Goal: Transaction & Acquisition: Download file/media

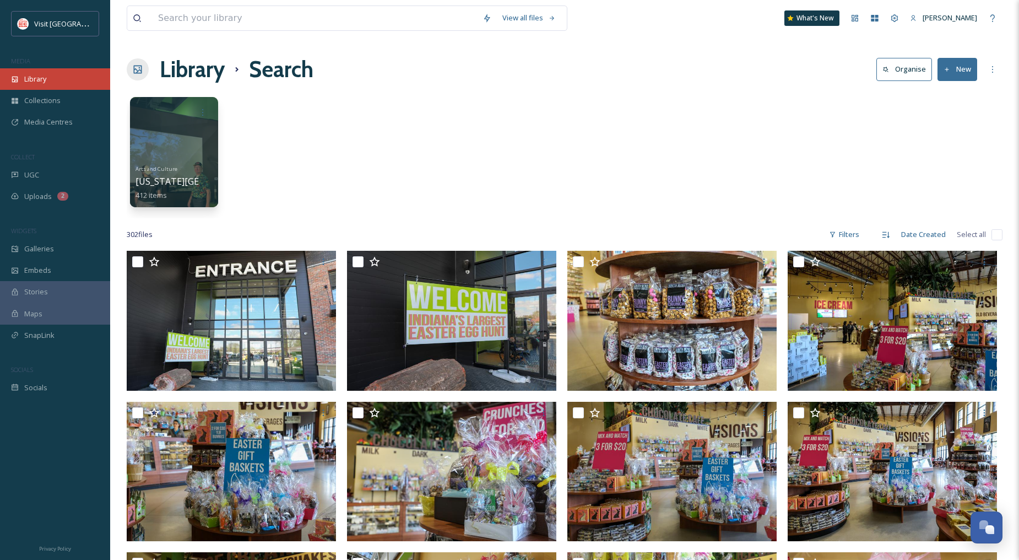
click at [63, 74] on div "Library" at bounding box center [55, 78] width 110 height 21
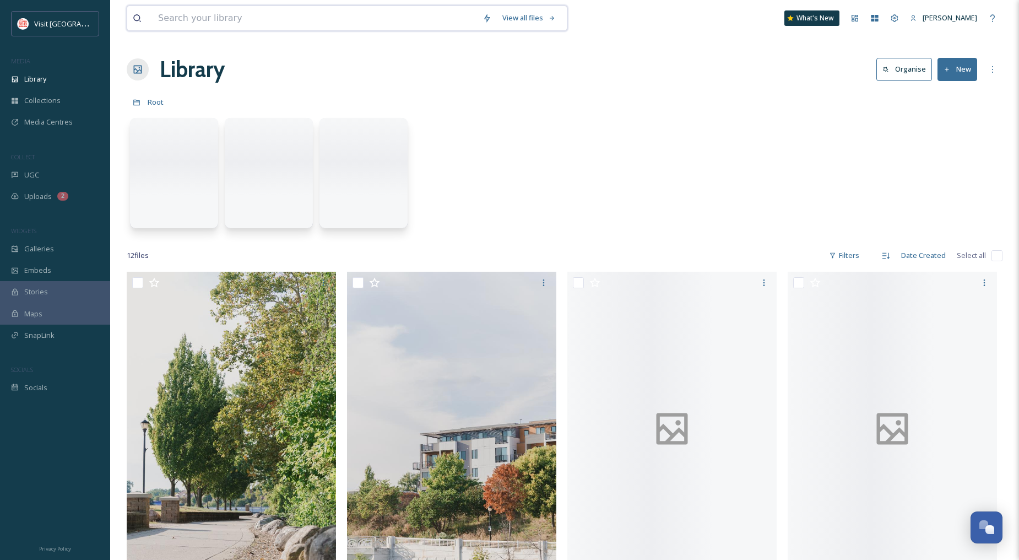
click at [264, 18] on input at bounding box center [315, 18] width 324 height 24
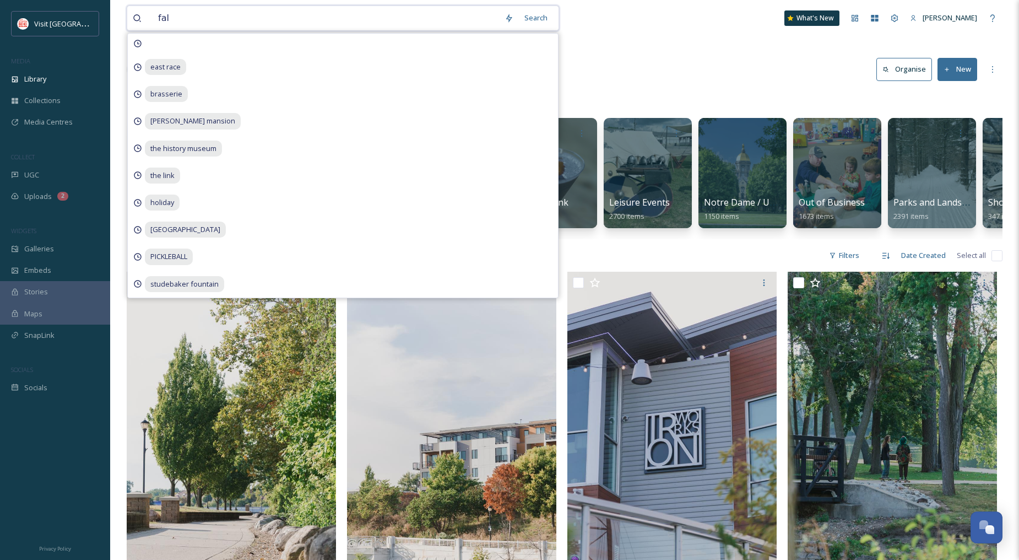
type input "fall"
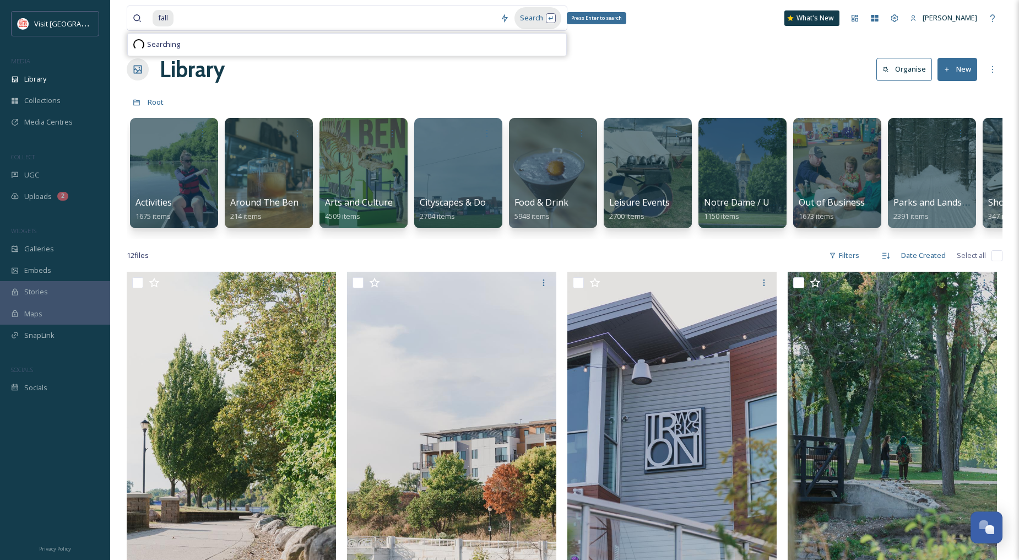
click at [546, 17] on div "Search Press Enter to search" at bounding box center [537, 17] width 47 height 21
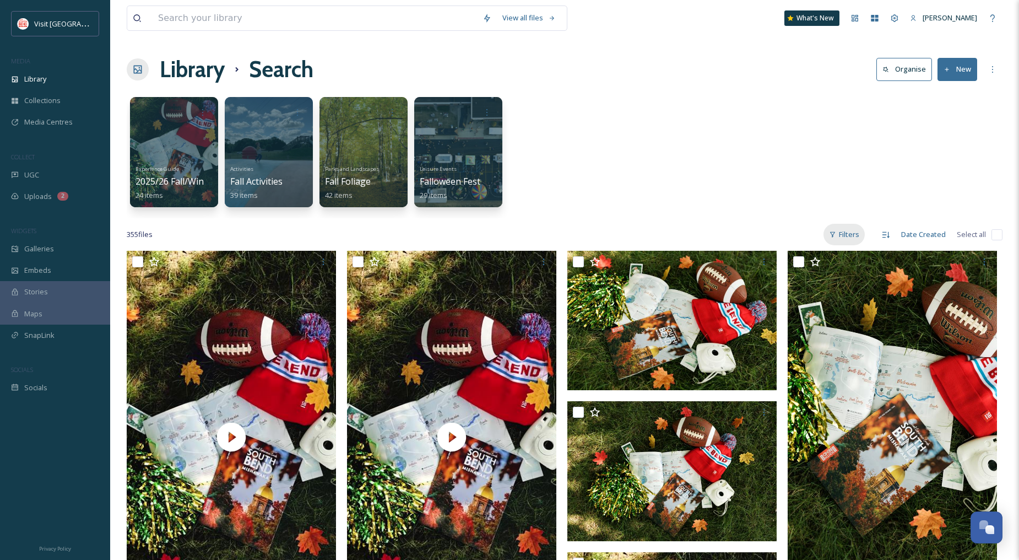
click at [863, 239] on div "Filters" at bounding box center [843, 234] width 41 height 21
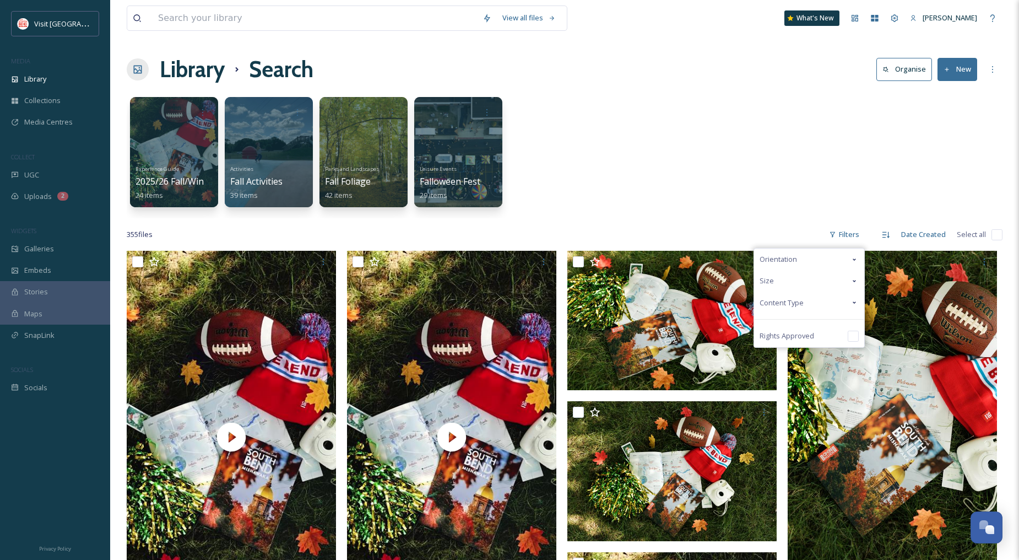
click at [834, 301] on div "Content Type" at bounding box center [809, 302] width 110 height 21
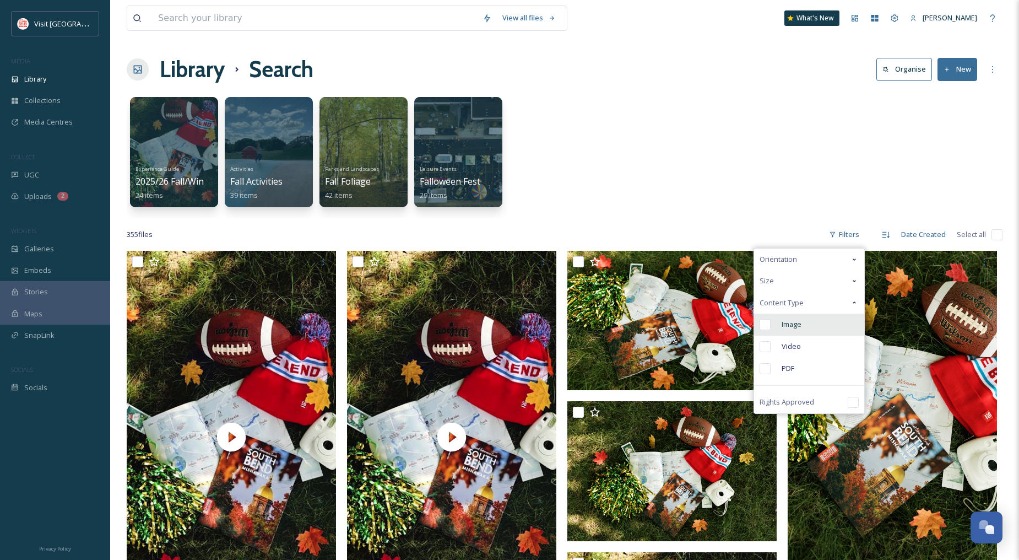
click at [784, 326] on span "Image" at bounding box center [792, 324] width 20 height 10
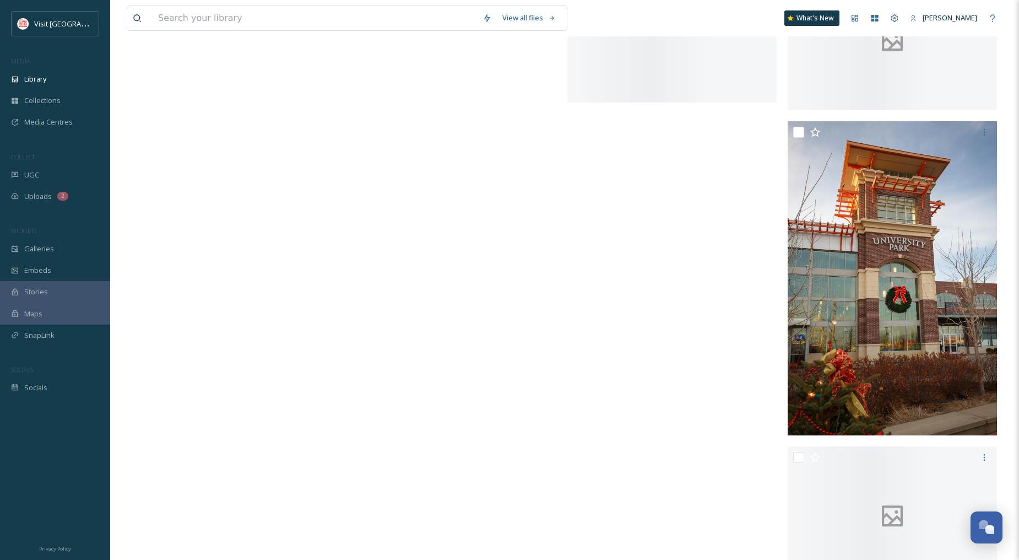
scroll to position [14022, 0]
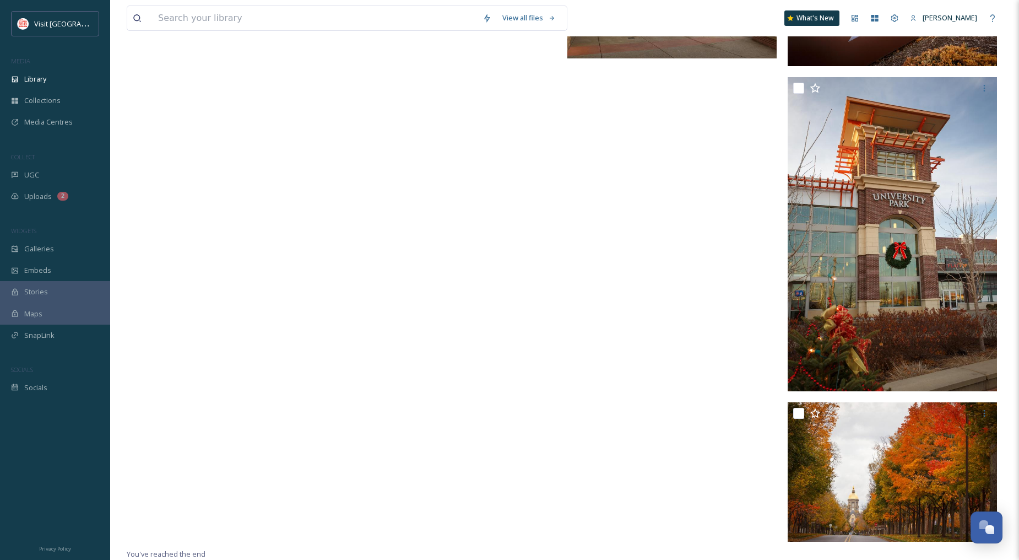
click at [964, 513] on img at bounding box center [892, 472] width 209 height 140
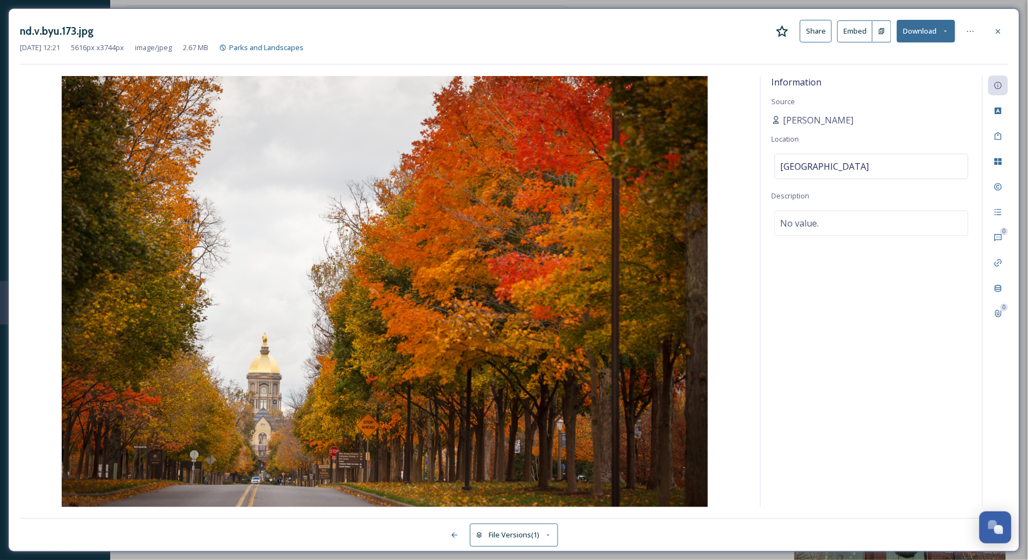
scroll to position [14011, 0]
click at [996, 24] on div at bounding box center [998, 31] width 20 height 20
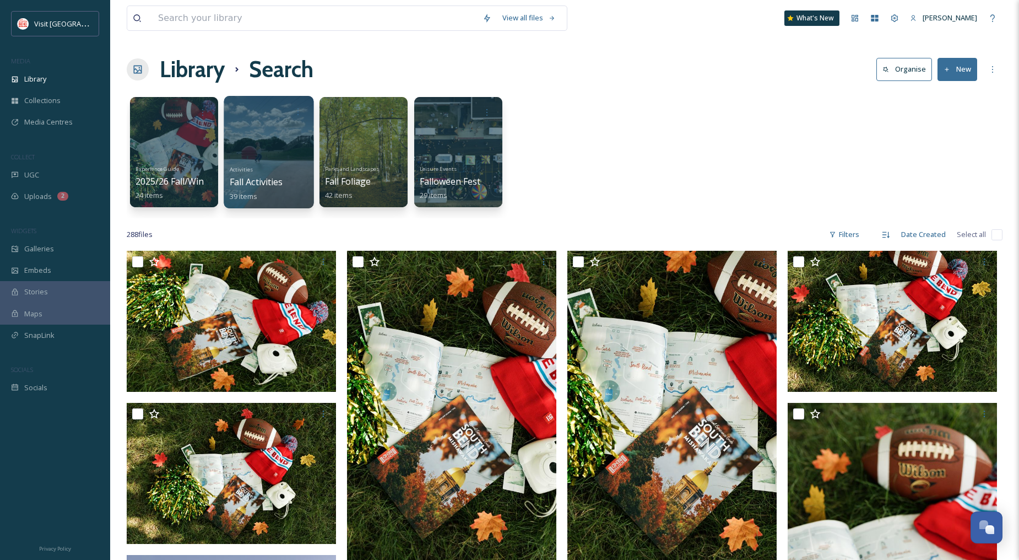
click at [244, 142] on div at bounding box center [269, 152] width 90 height 112
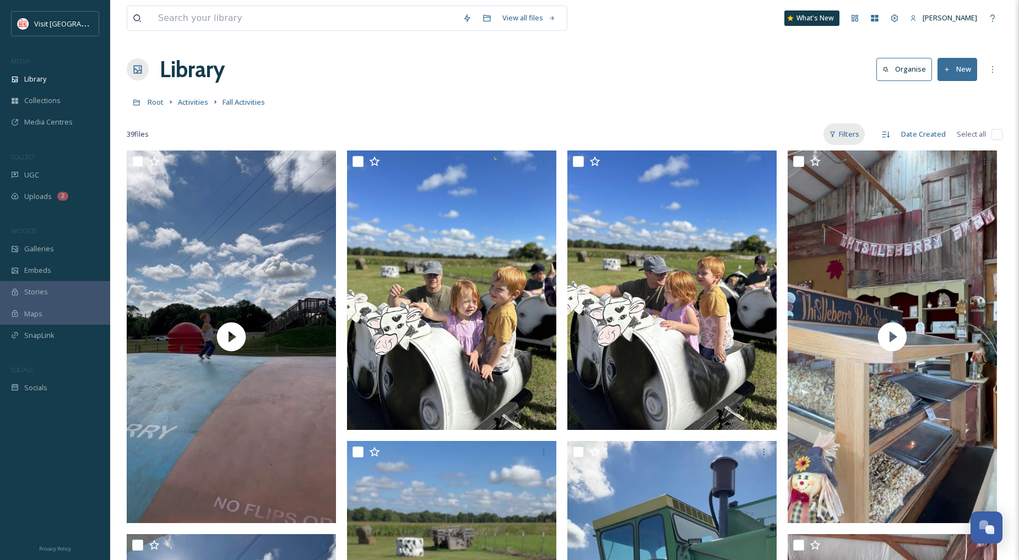
click at [860, 139] on div "Filters" at bounding box center [843, 133] width 41 height 21
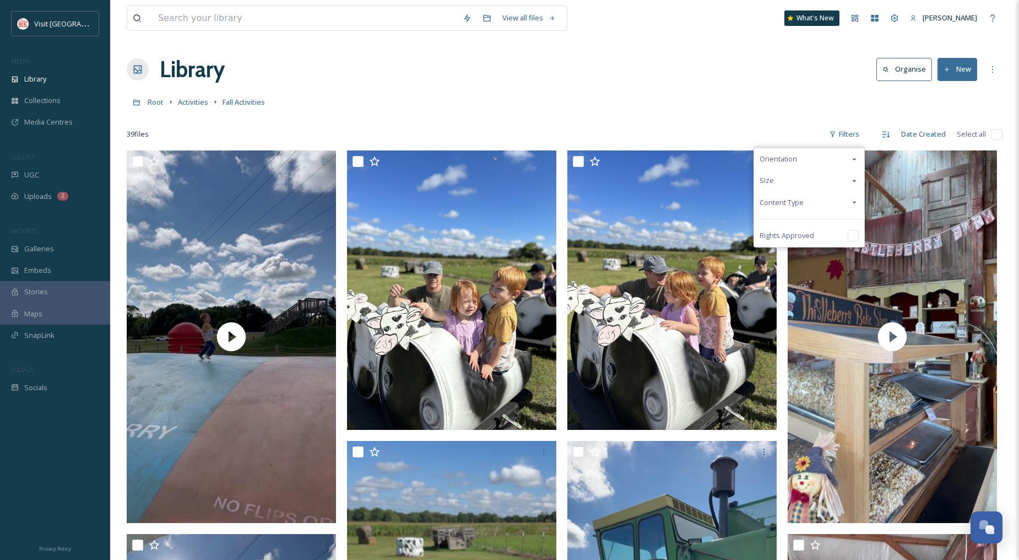
click at [812, 200] on div "Content Type" at bounding box center [809, 202] width 110 height 21
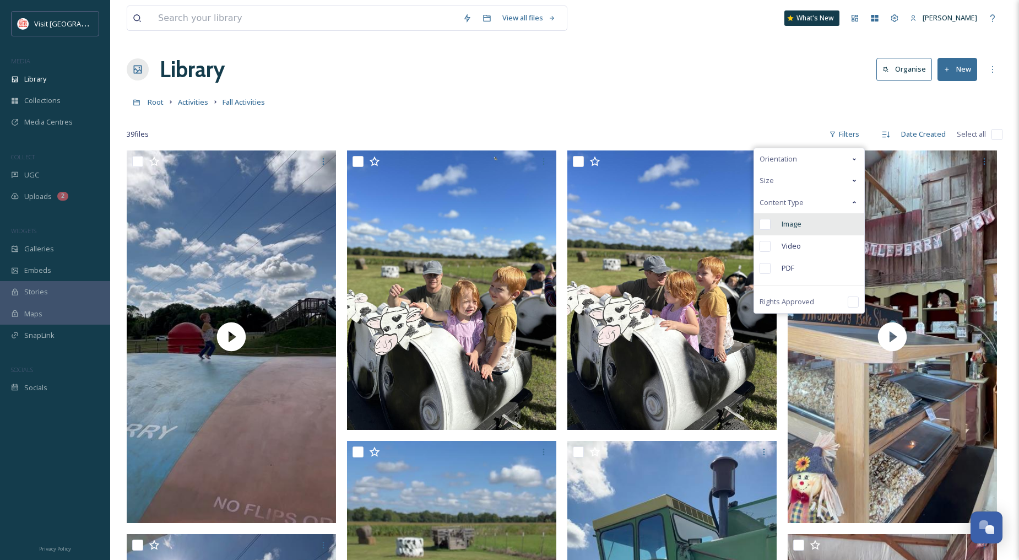
click at [800, 223] on span "Image" at bounding box center [792, 224] width 20 height 10
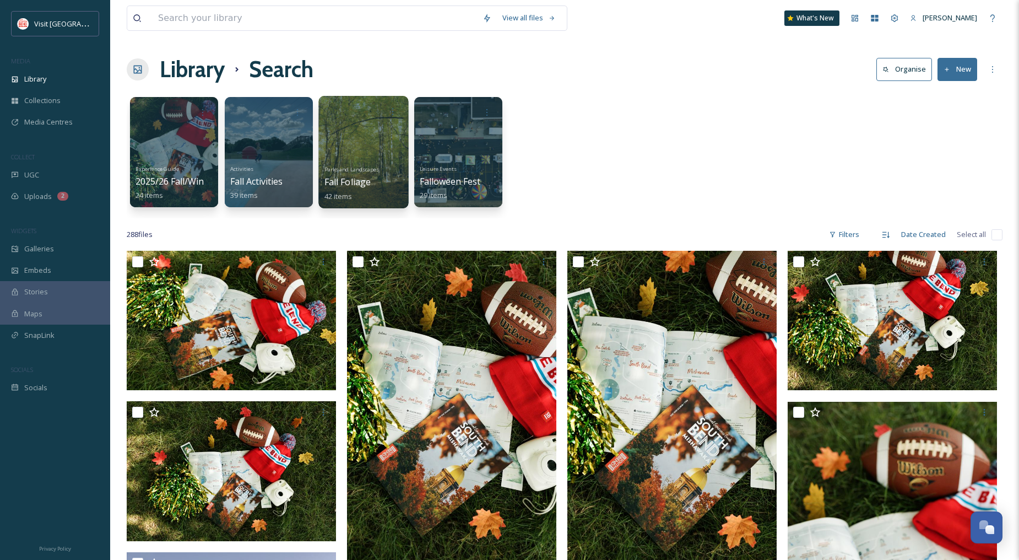
click at [356, 149] on div at bounding box center [363, 152] width 90 height 112
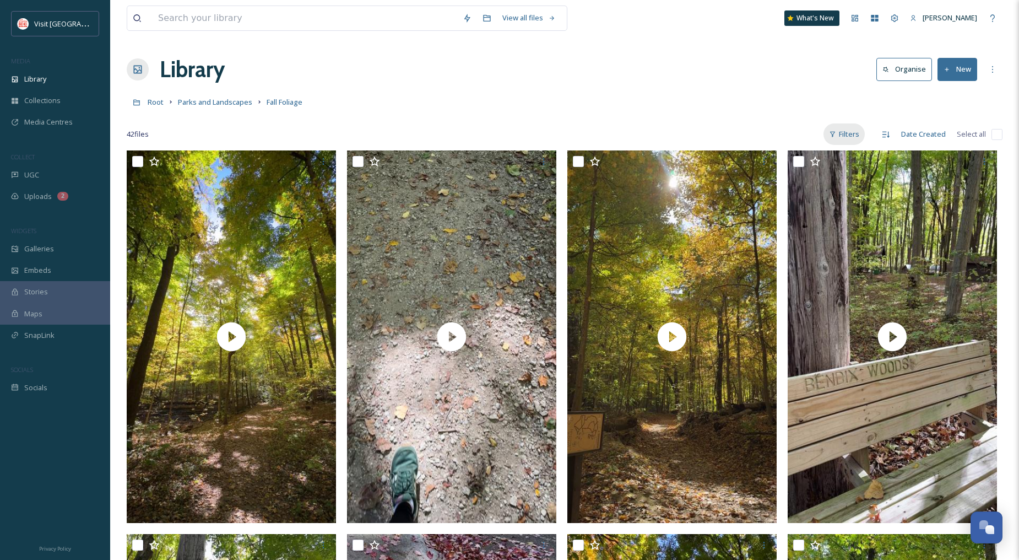
click at [861, 134] on div "Filters" at bounding box center [843, 133] width 41 height 21
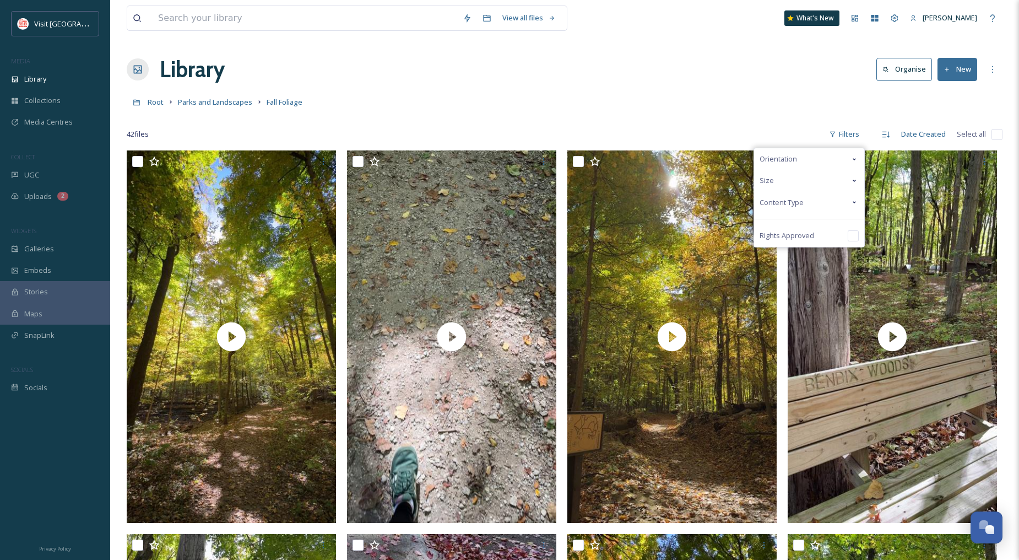
click at [799, 200] on span "Content Type" at bounding box center [782, 202] width 44 height 10
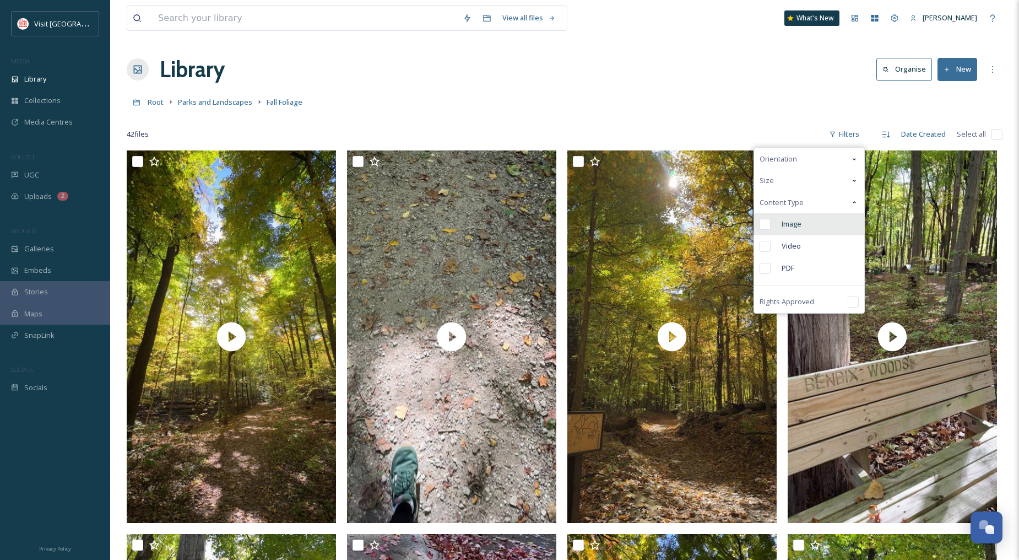
click at [788, 221] on span "Image" at bounding box center [792, 224] width 20 height 10
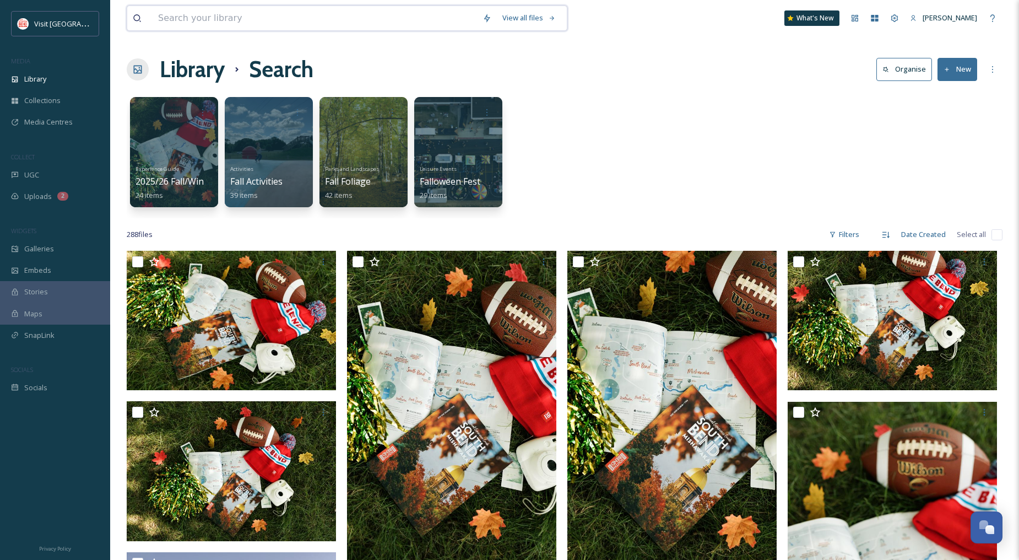
click at [263, 12] on input at bounding box center [315, 18] width 324 height 24
type input "autumn"
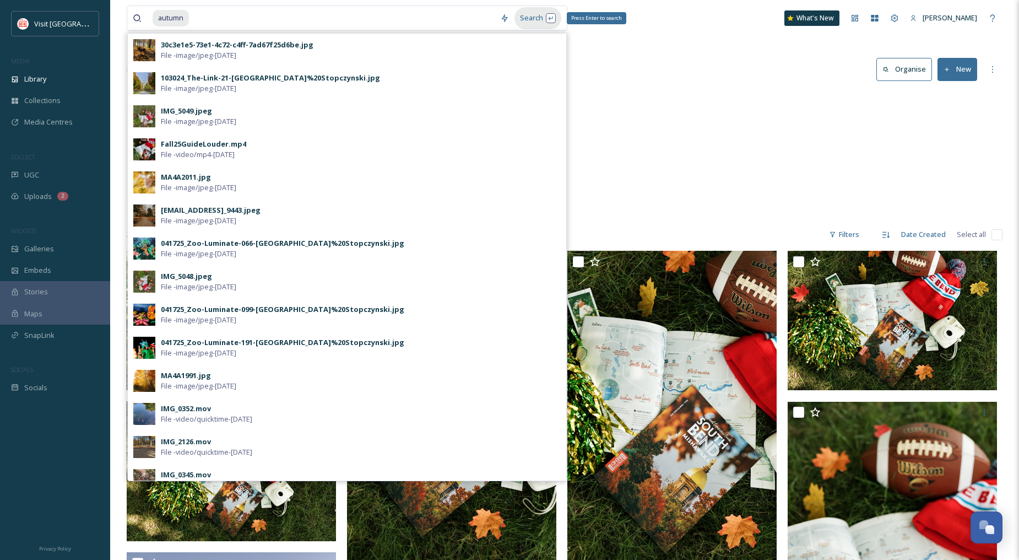
click at [525, 17] on div "Search Press Enter to search" at bounding box center [537, 17] width 47 height 21
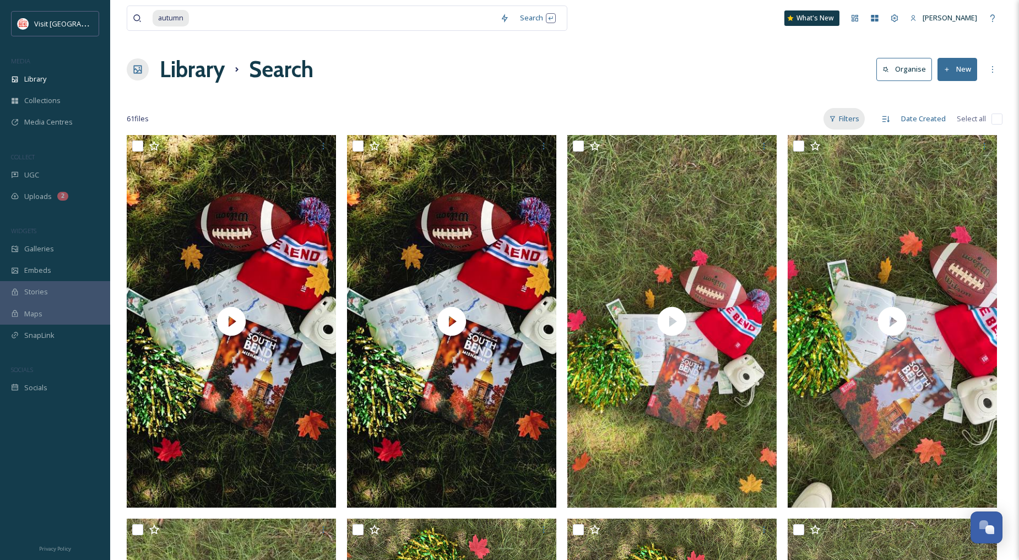
click at [855, 113] on div "Filters" at bounding box center [843, 118] width 41 height 21
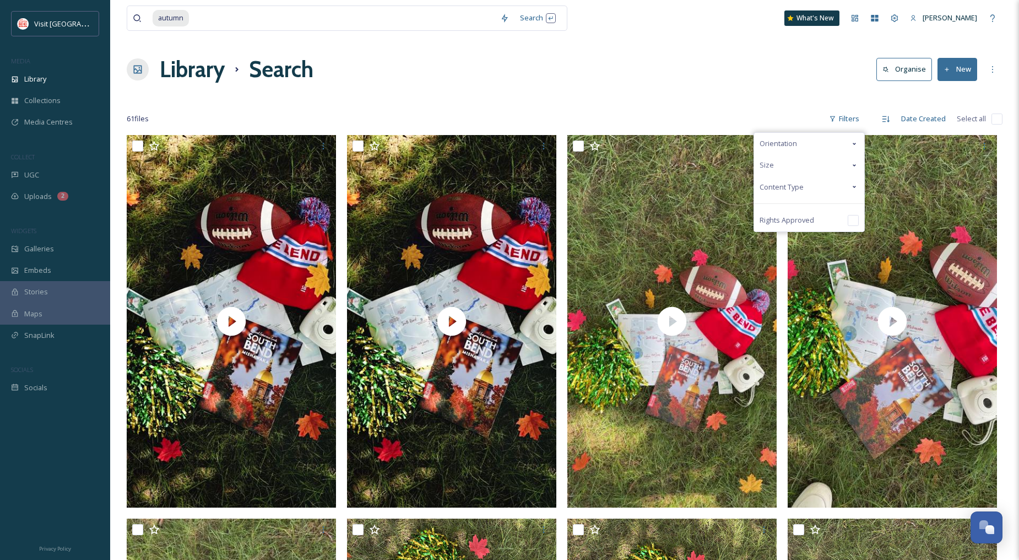
click at [807, 188] on div "Content Type" at bounding box center [809, 186] width 110 height 21
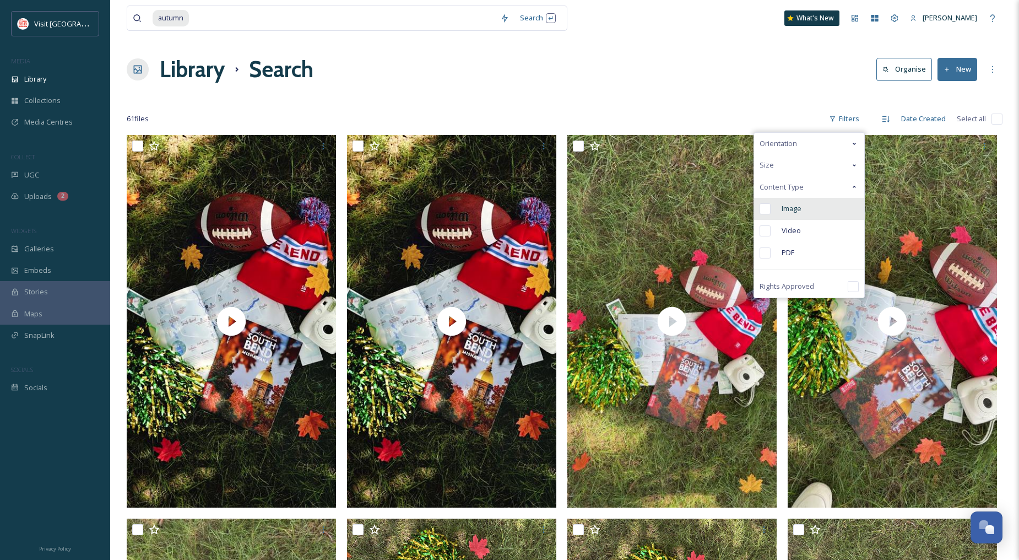
click at [806, 206] on div "Image" at bounding box center [809, 209] width 110 height 22
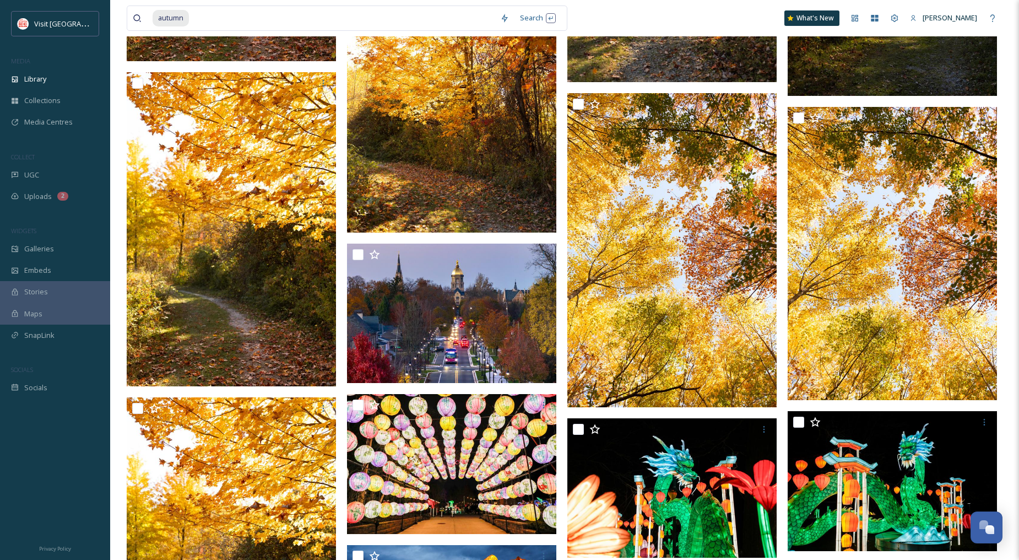
scroll to position [979, 0]
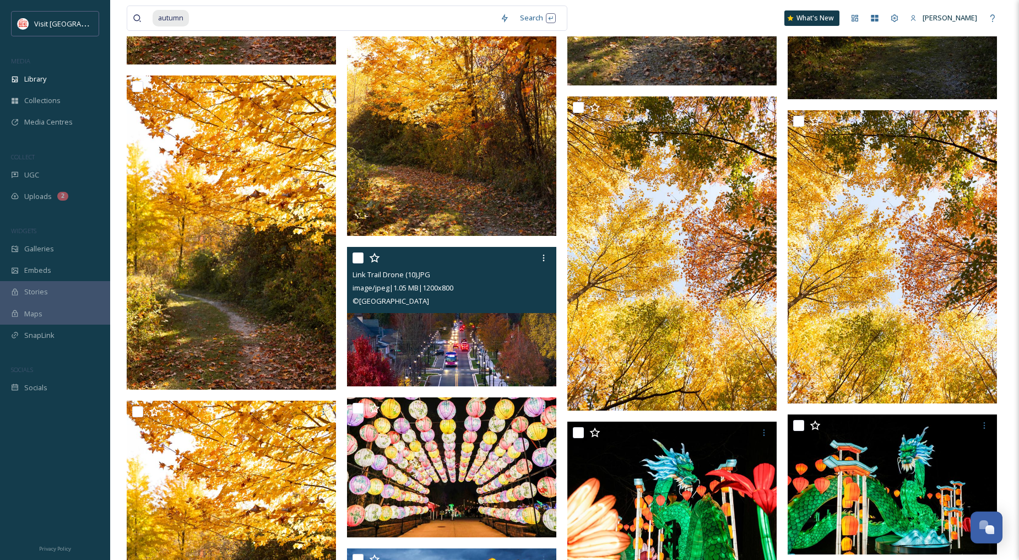
click at [505, 343] on img at bounding box center [451, 317] width 209 height 140
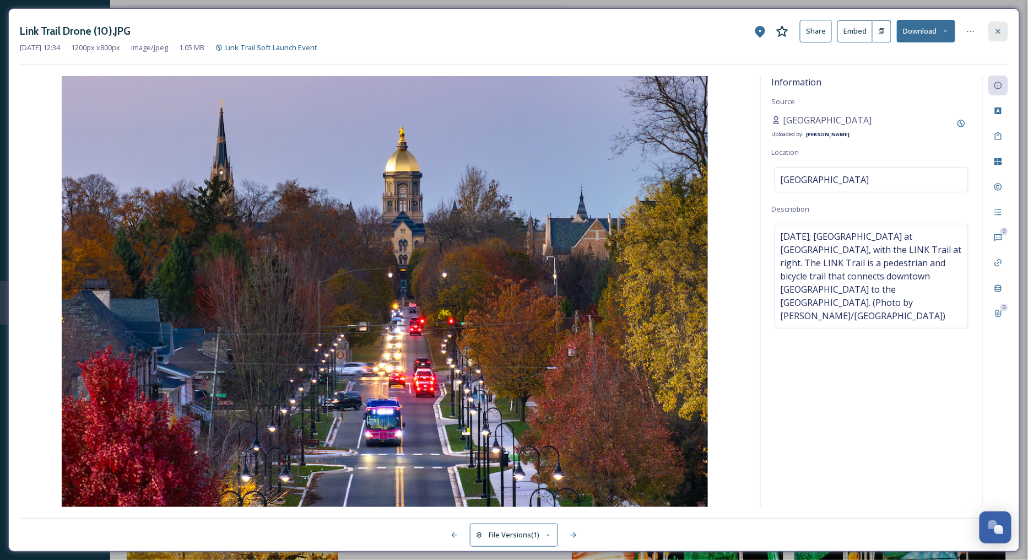
click at [998, 25] on div at bounding box center [998, 31] width 20 height 20
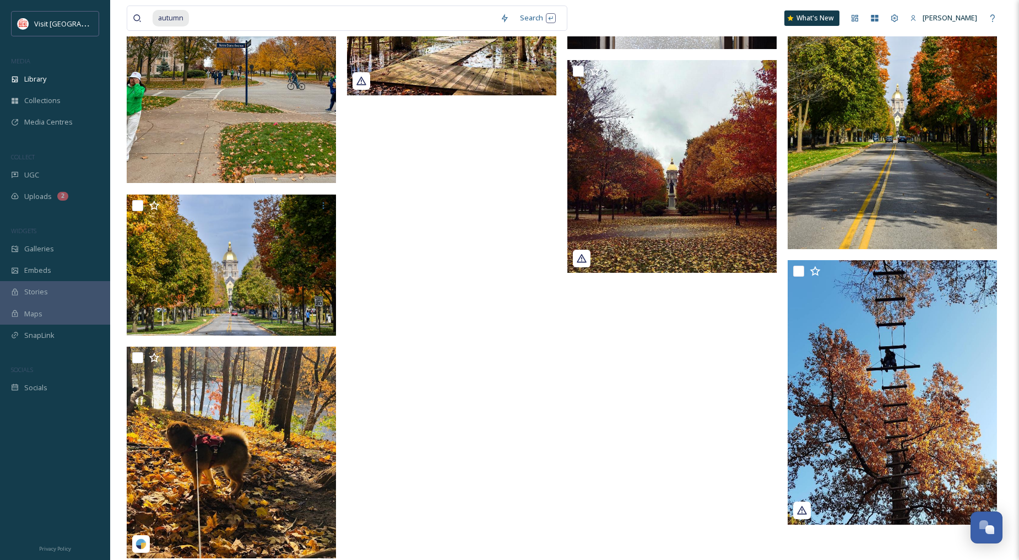
scroll to position [2422, 0]
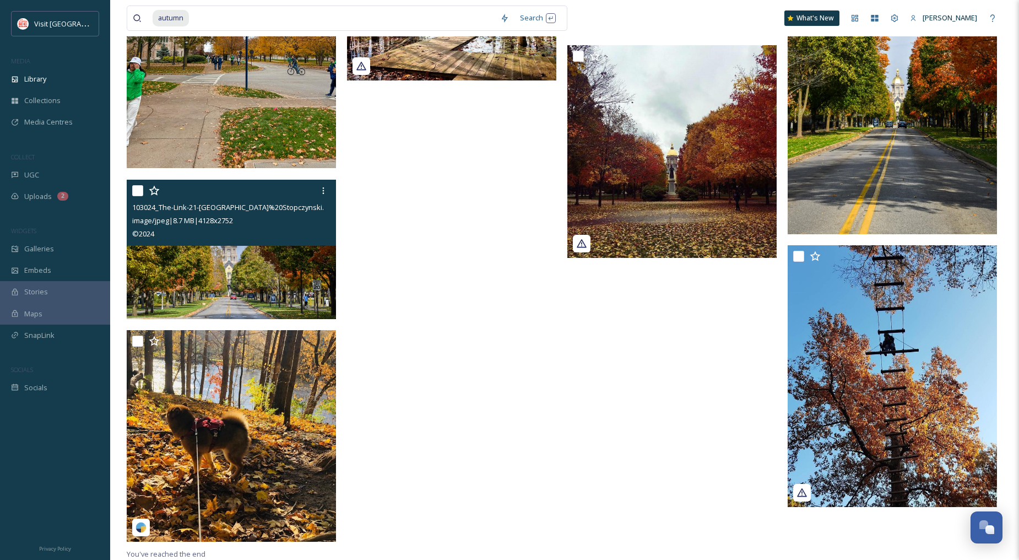
click at [275, 271] on img at bounding box center [231, 249] width 209 height 140
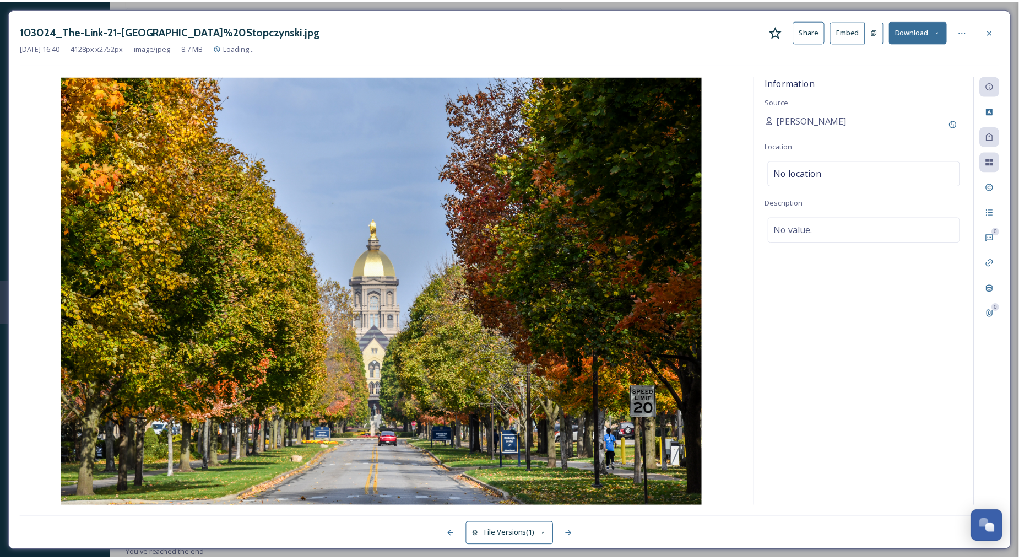
scroll to position [2406, 0]
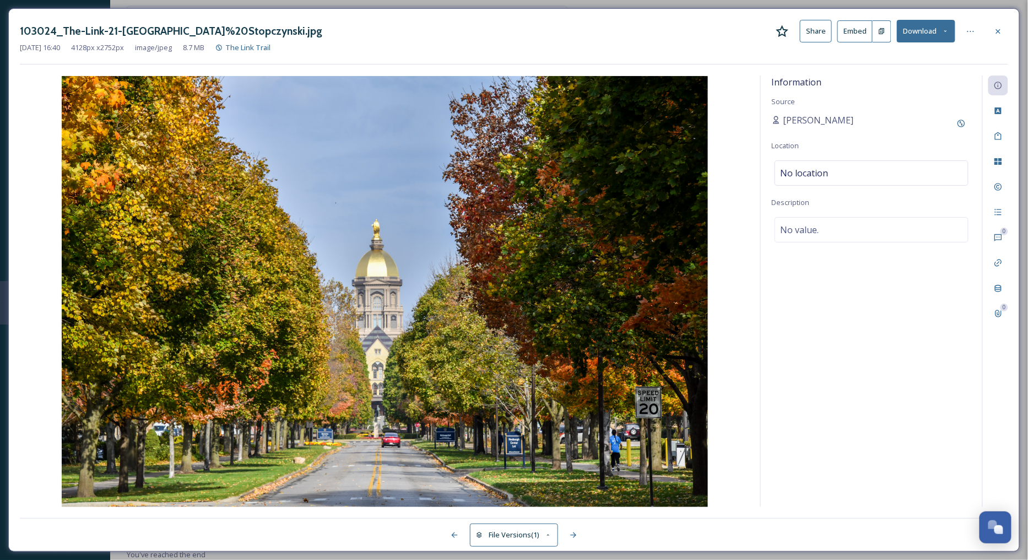
click at [924, 35] on button "Download" at bounding box center [926, 31] width 58 height 23
click at [907, 57] on span "Download Original (4128 x 2752)" at bounding box center [897, 56] width 104 height 10
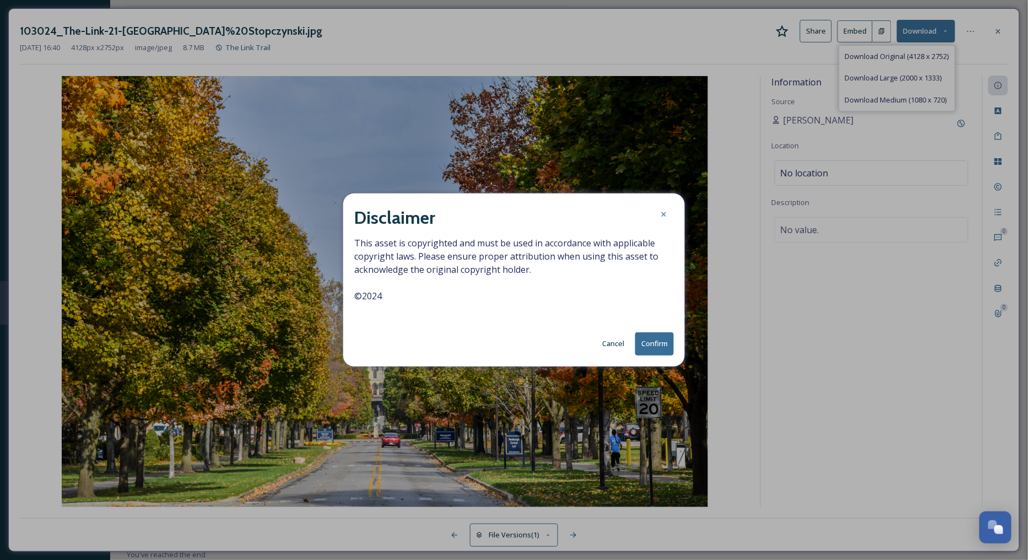
click at [652, 337] on button "Confirm" at bounding box center [654, 343] width 39 height 23
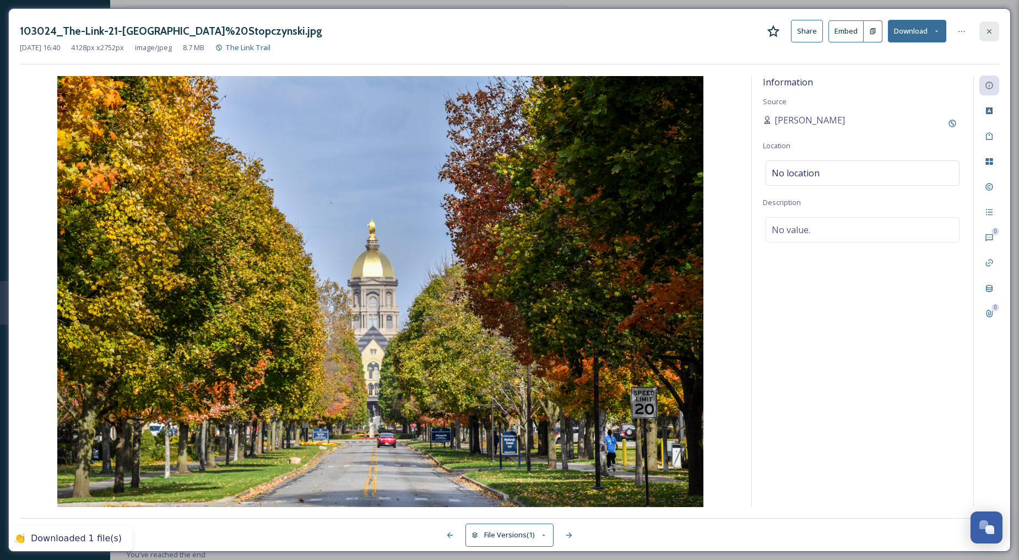
click at [991, 32] on icon at bounding box center [989, 31] width 9 height 9
